Goal: Information Seeking & Learning: Find specific fact

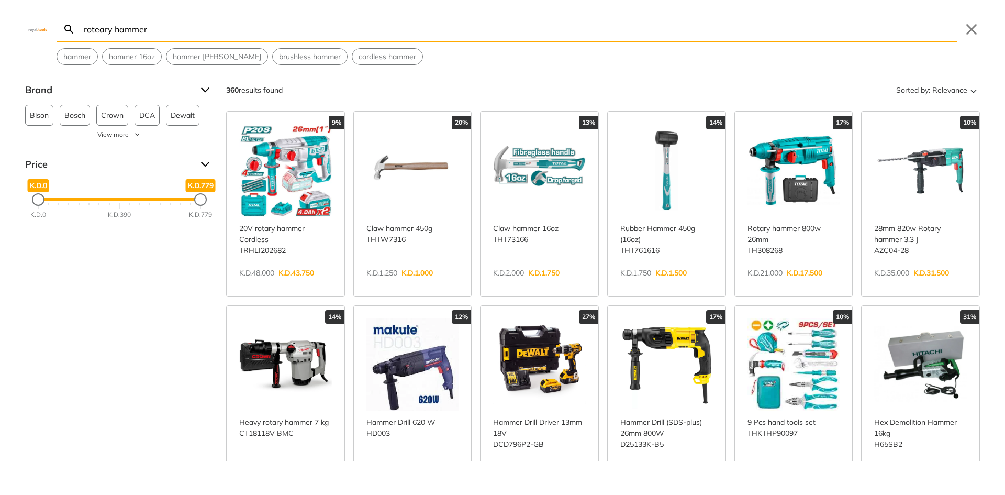
type input "roteary hammer"
click at [767, 284] on link "View more →" at bounding box center [794, 284] width 93 height 0
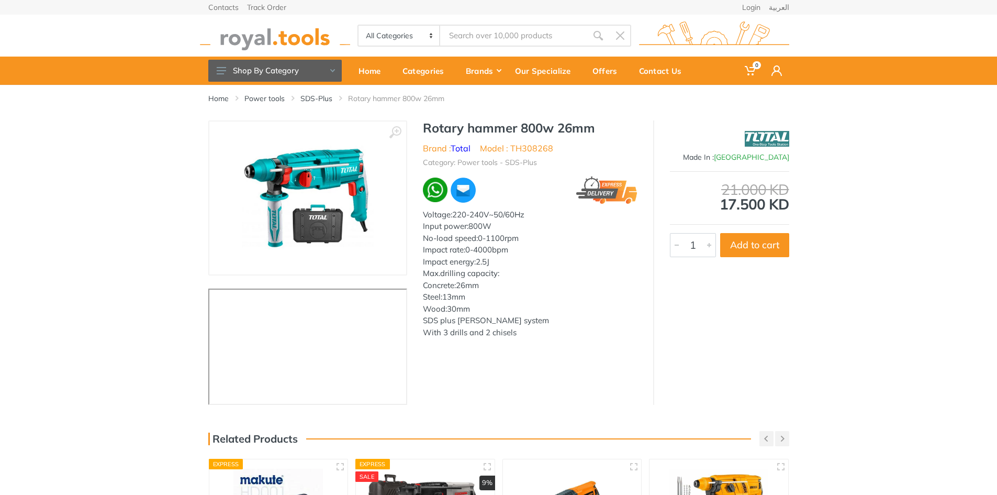
click at [524, 143] on li "Model : TH308268" at bounding box center [516, 148] width 73 height 13
copy li "TH308268"
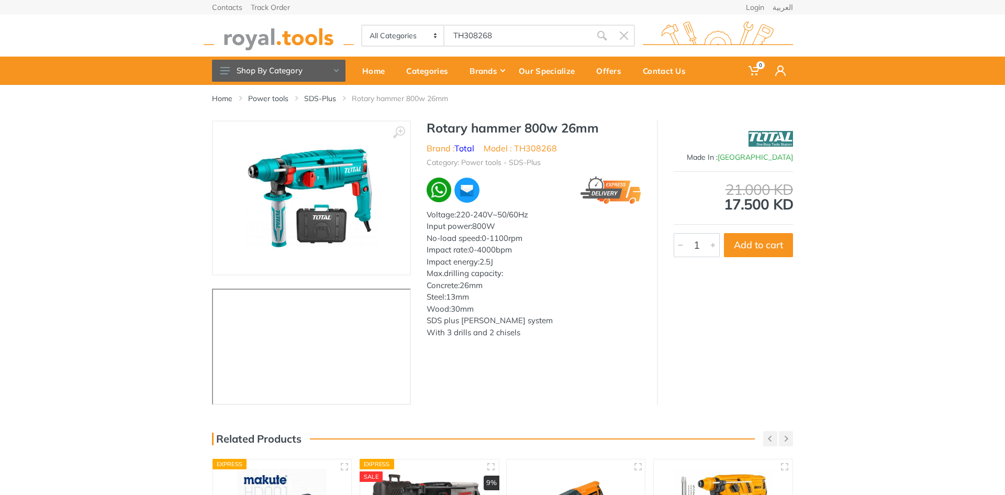
type input "TH308268"
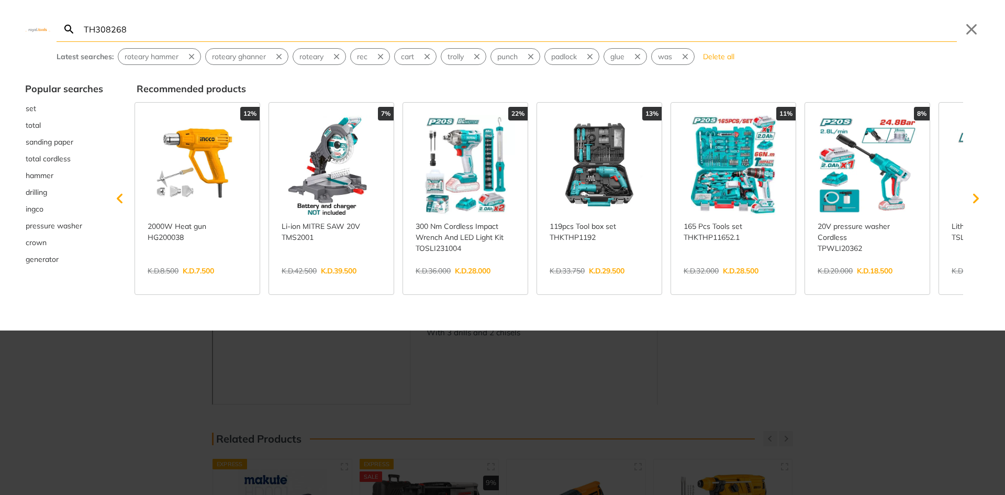
type input "TH308268"
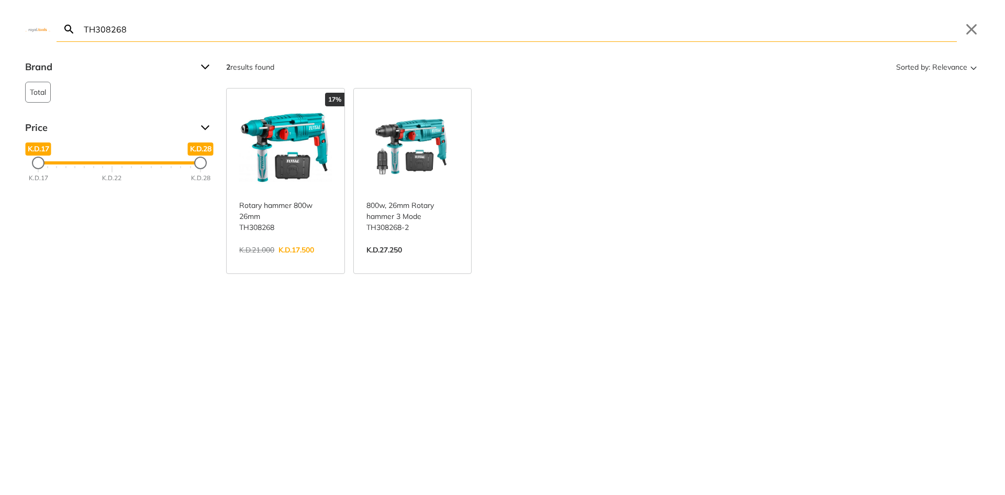
click at [419, 261] on link "View more →" at bounding box center [413, 261] width 93 height 0
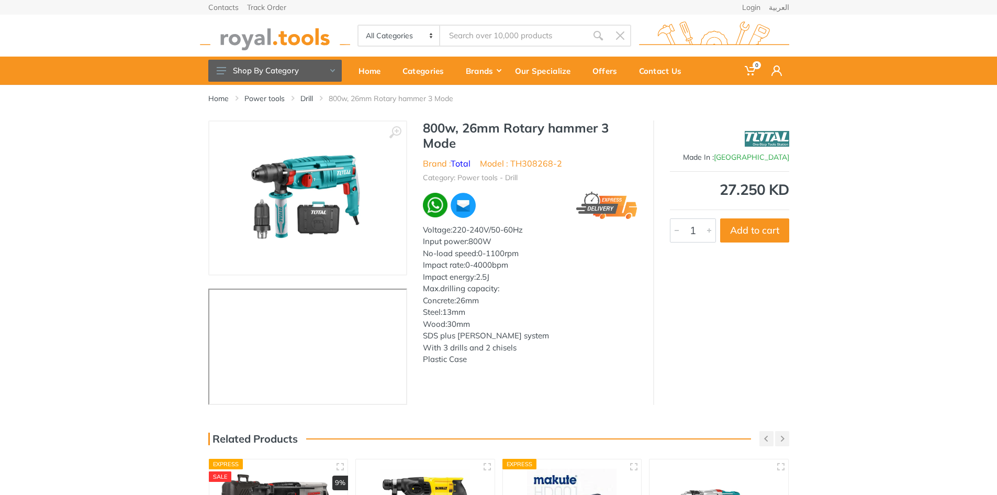
click at [585, 235] on div "Voltage:220-240V/50-60Hz" at bounding box center [530, 230] width 215 height 12
